Goal: Obtain resource: Obtain resource

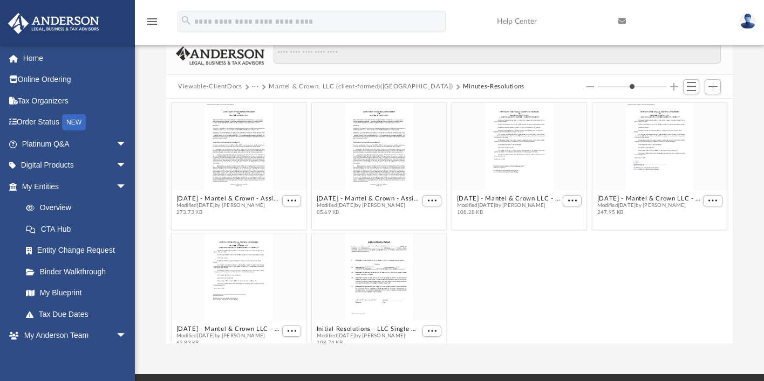
scroll to position [237, 558]
click at [369, 87] on button "Mantel & Crown, LLC (client-formed)([GEOGRAPHIC_DATA])" at bounding box center [361, 87] width 184 height 10
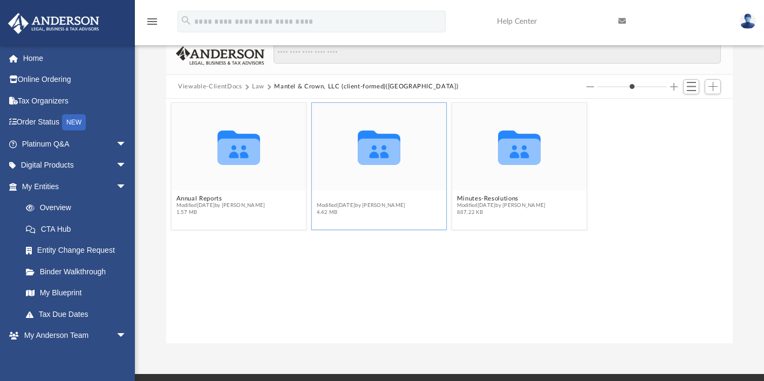
click at [342, 200] on button "Initial Docs" at bounding box center [361, 198] width 89 height 7
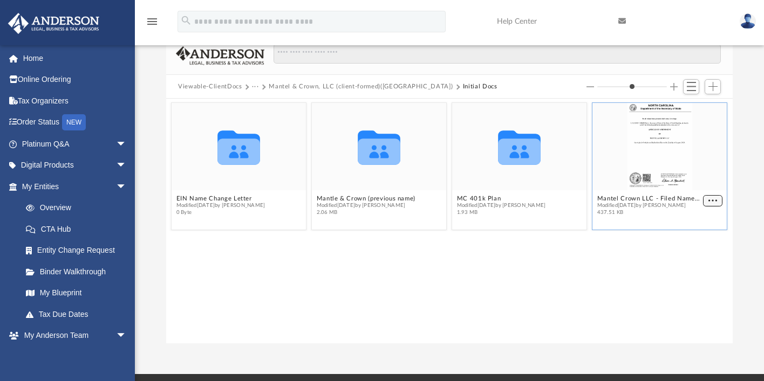
click at [712, 199] on span "More options" at bounding box center [712, 200] width 9 height 5
click at [703, 220] on li "Preview" at bounding box center [700, 219] width 31 height 11
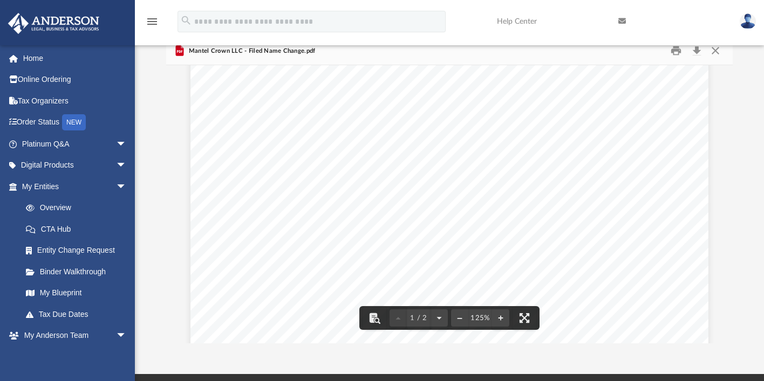
scroll to position [0, 0]
click at [713, 48] on button "Close" at bounding box center [714, 51] width 19 height 17
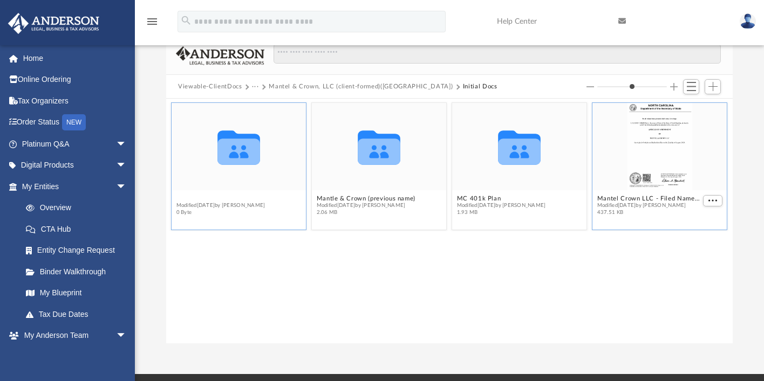
click at [229, 198] on button "EIN Name Change Letter" at bounding box center [220, 198] width 89 height 7
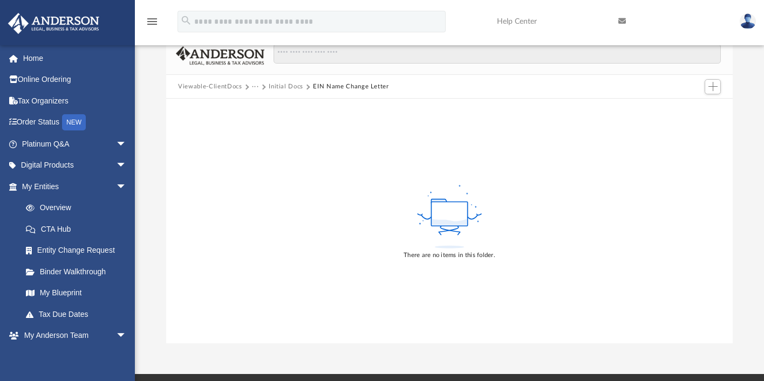
click at [282, 86] on button "Initial Docs" at bounding box center [286, 87] width 35 height 10
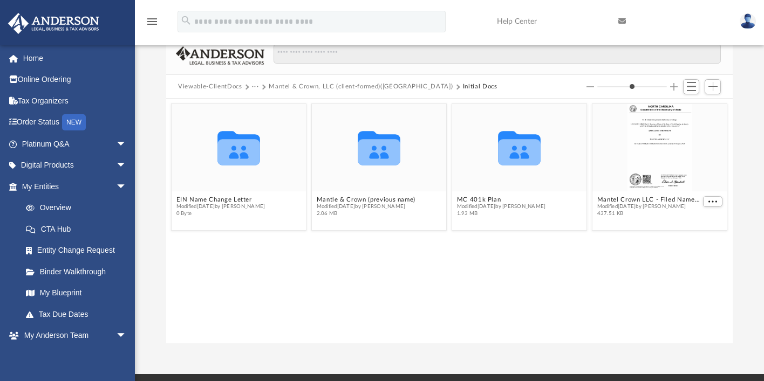
scroll to position [237, 558]
click at [407, 200] on button "Mantle & Crown (previous name)" at bounding box center [366, 199] width 99 height 7
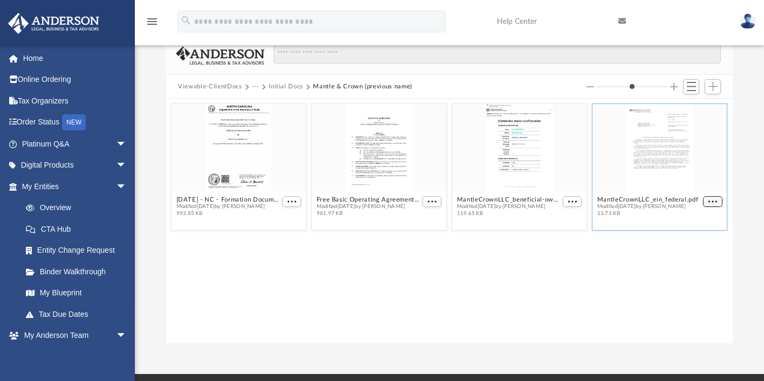
click at [713, 199] on span "More options" at bounding box center [712, 201] width 9 height 5
click at [699, 219] on li "Preview" at bounding box center [700, 220] width 31 height 11
